Goal: Task Accomplishment & Management: Manage account settings

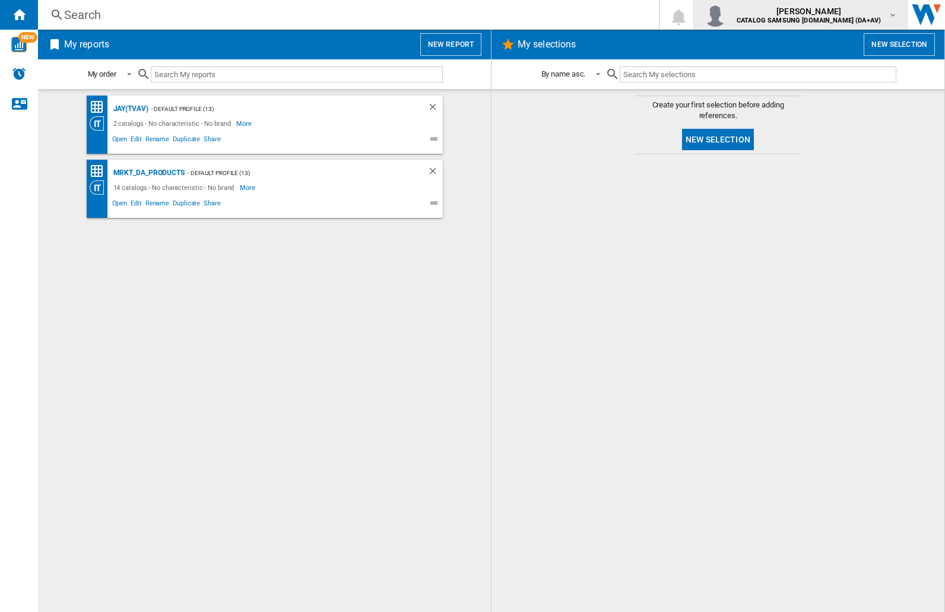
click at [727, 15] on img "button" at bounding box center [715, 15] width 24 height 24
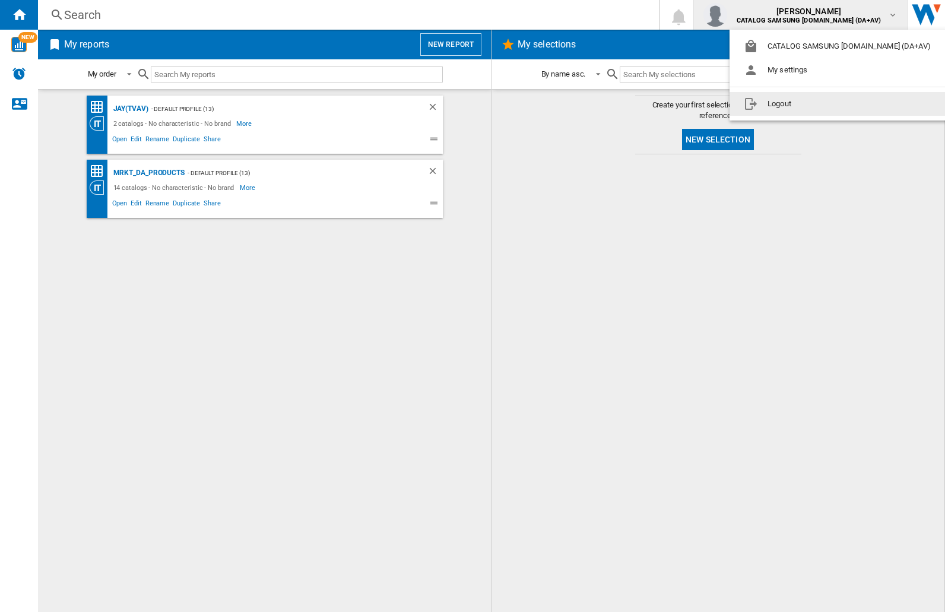
click at [821, 104] on button "Logout" at bounding box center [839, 104] width 220 height 24
